Goal: Entertainment & Leisure: Consume media (video, audio)

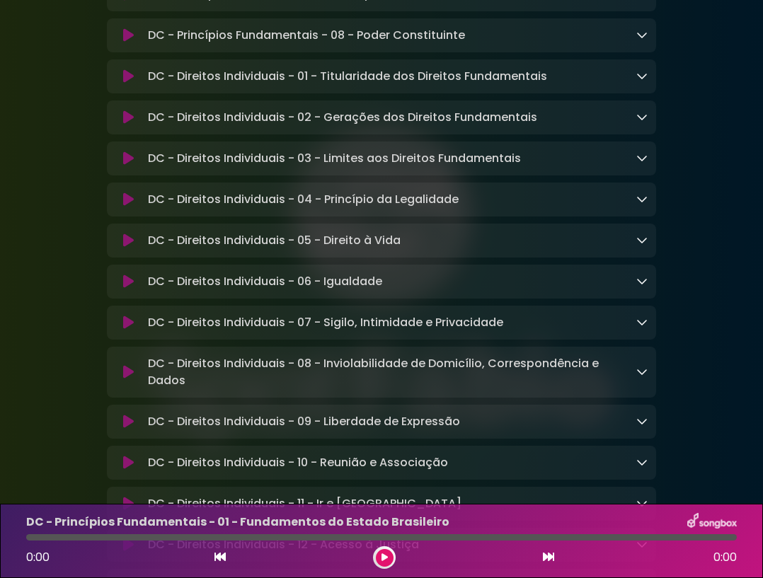
scroll to position [566, 0]
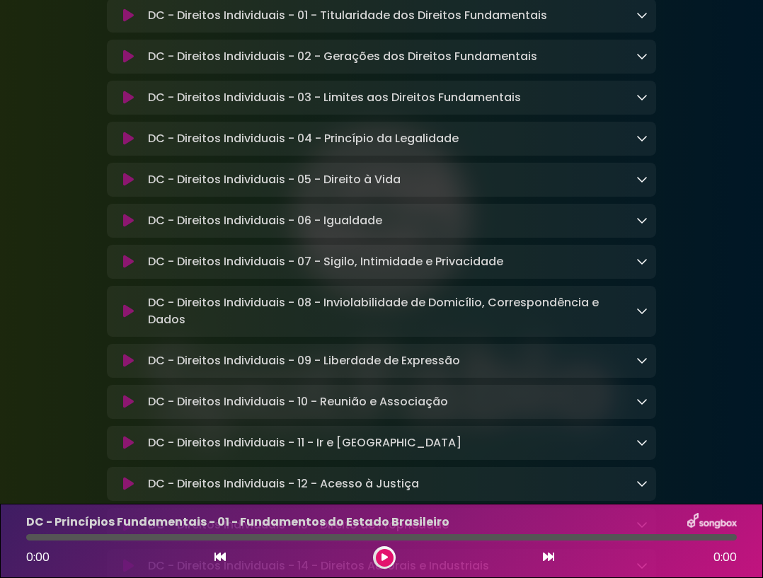
click at [127, 436] on icon at bounding box center [128, 443] width 11 height 14
click at [384, 557] on icon at bounding box center [384, 557] width 6 height 8
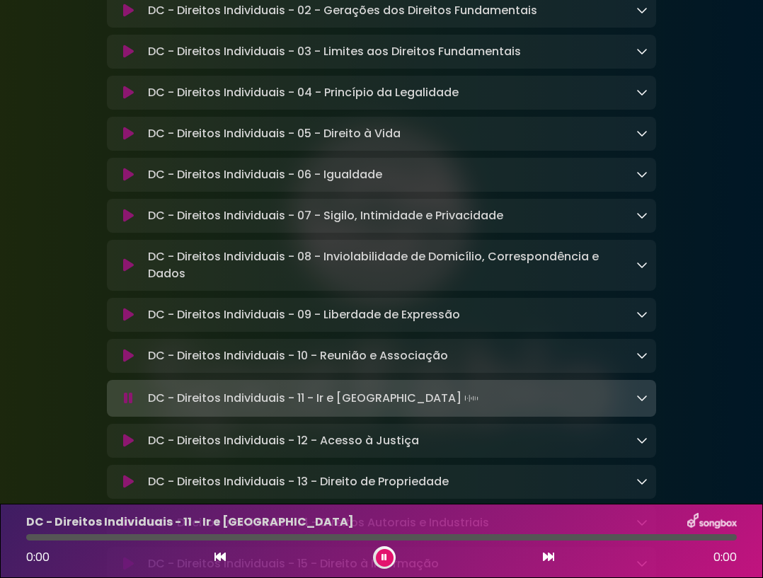
scroll to position [637, 0]
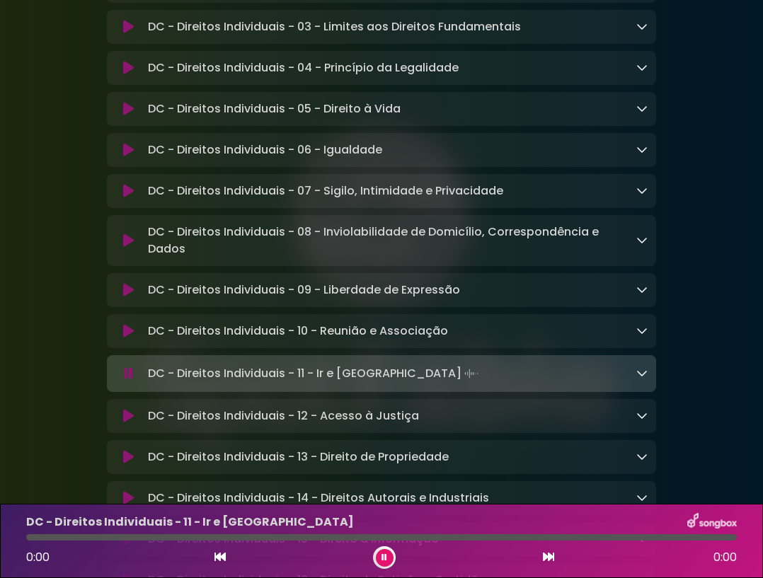
click at [131, 324] on icon at bounding box center [128, 331] width 11 height 14
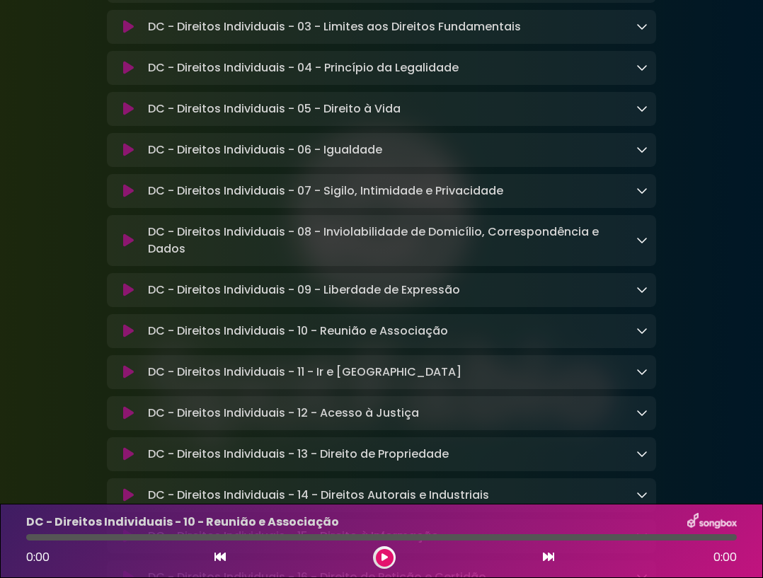
click at [123, 365] on icon at bounding box center [128, 372] width 11 height 14
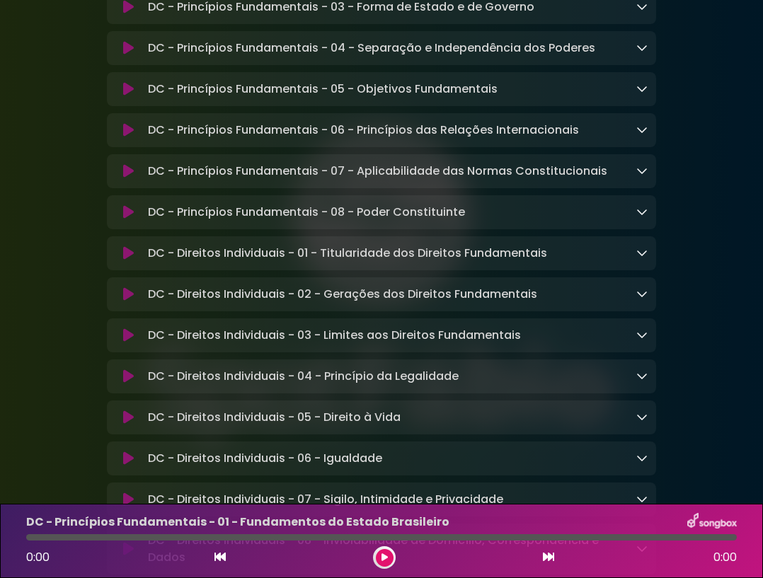
scroll to position [354, 0]
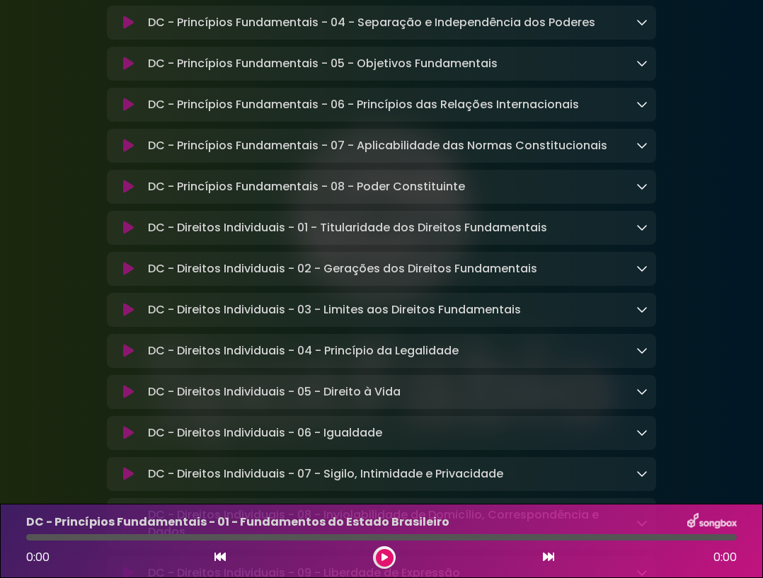
click at [385, 555] on icon at bounding box center [384, 557] width 6 height 8
click at [382, 562] on button at bounding box center [385, 558] width 18 height 18
click at [93, 538] on div at bounding box center [381, 537] width 710 height 6
click at [69, 536] on div at bounding box center [381, 537] width 710 height 6
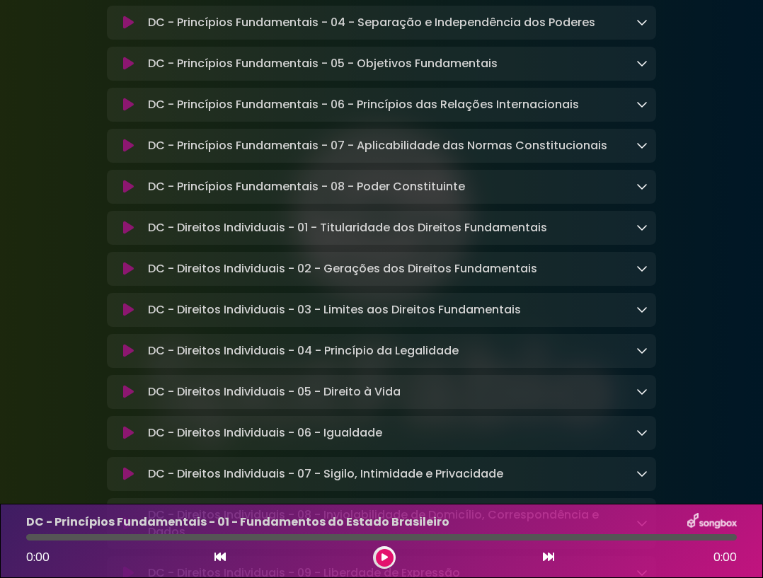
click at [69, 536] on div at bounding box center [381, 537] width 710 height 6
click at [546, 561] on icon at bounding box center [548, 556] width 11 height 11
click at [385, 559] on icon at bounding box center [384, 557] width 6 height 8
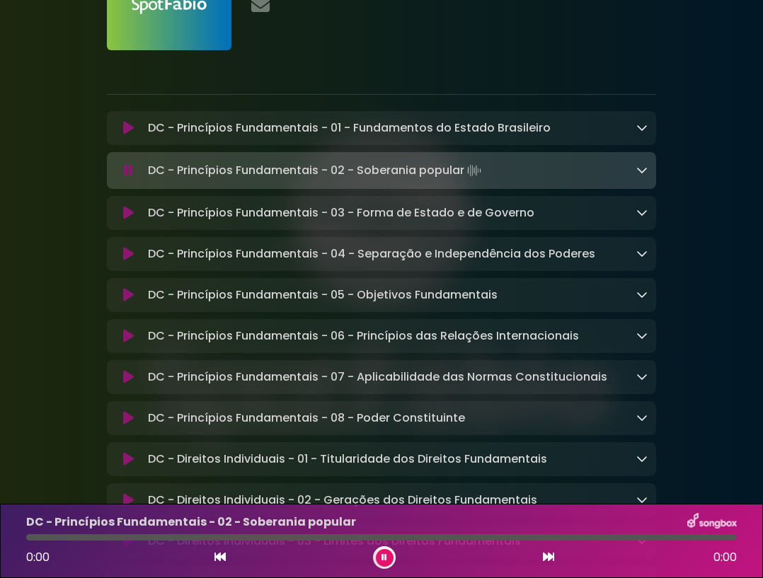
scroll to position [0, 0]
